Goal: Information Seeking & Learning: Learn about a topic

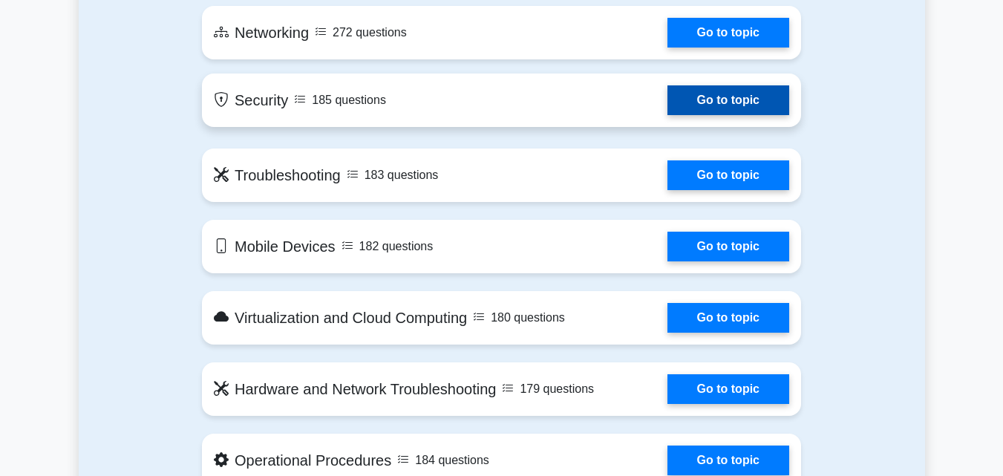
scroll to position [965, 0]
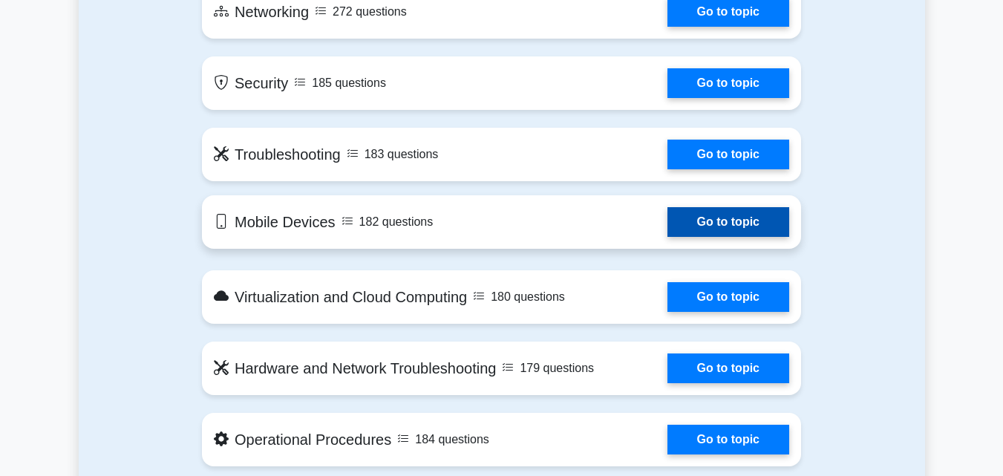
click at [725, 225] on link "Go to topic" at bounding box center [729, 222] width 122 height 30
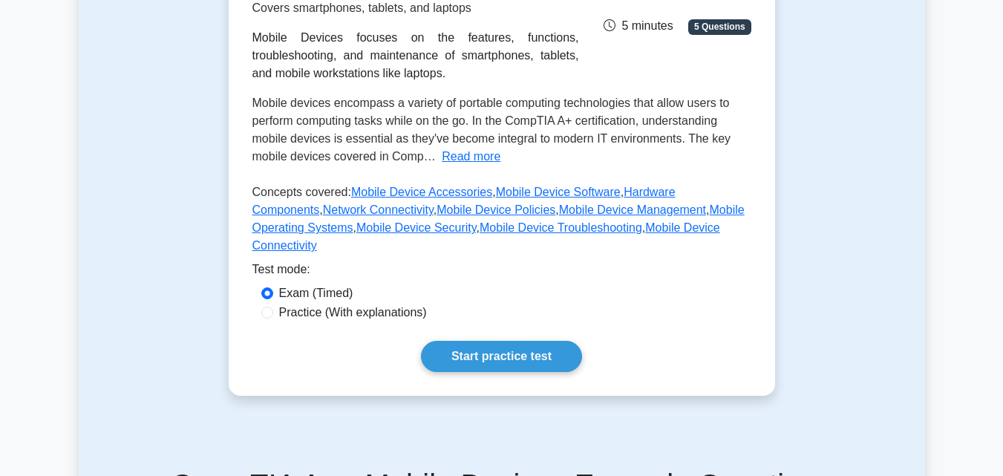
scroll to position [223, 0]
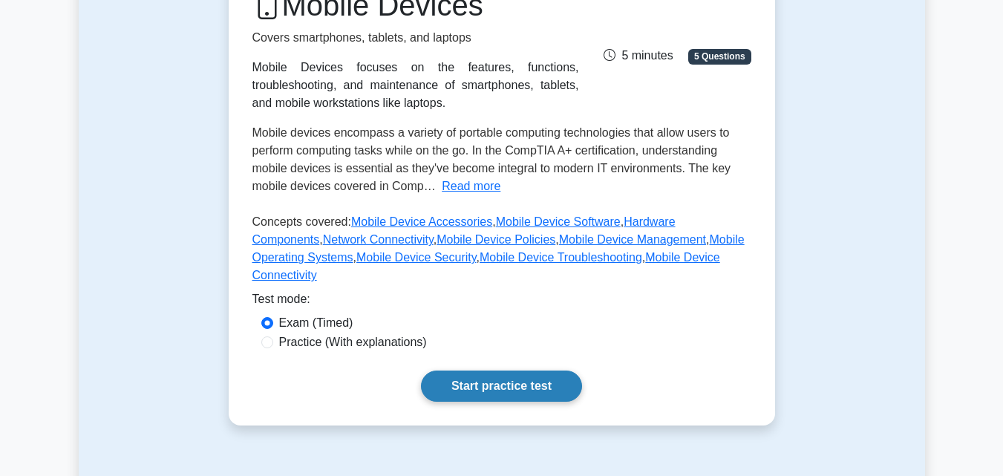
click at [528, 371] on link "Start practice test" at bounding box center [501, 386] width 161 height 31
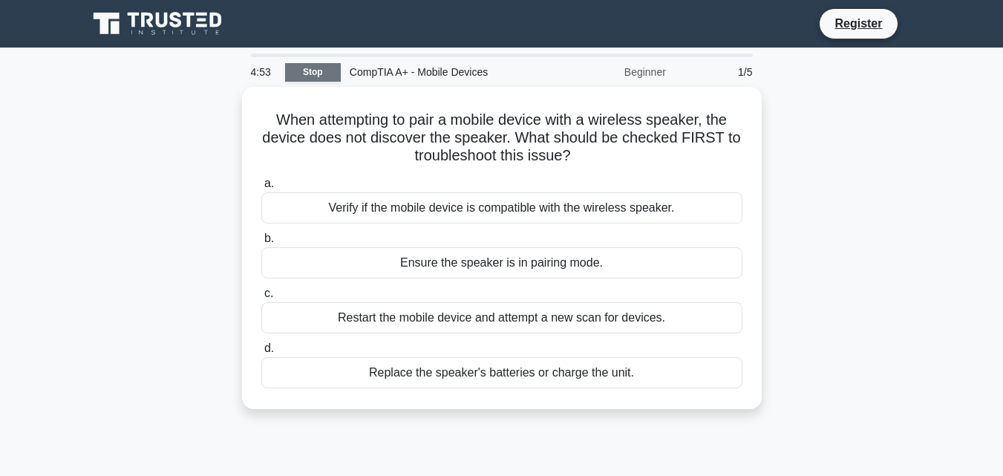
click at [311, 74] on link "Stop" at bounding box center [313, 72] width 56 height 19
